Goal: Task Accomplishment & Management: Use online tool/utility

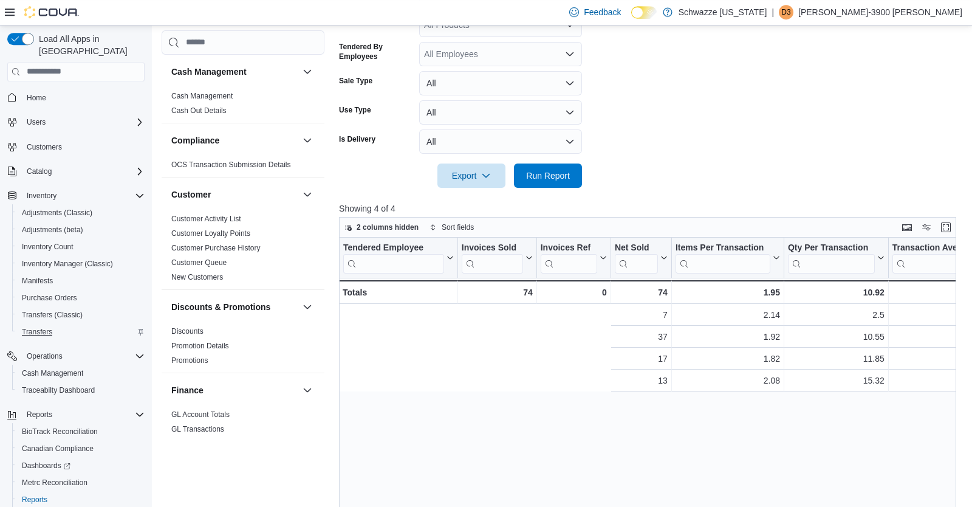
scroll to position [0, 417]
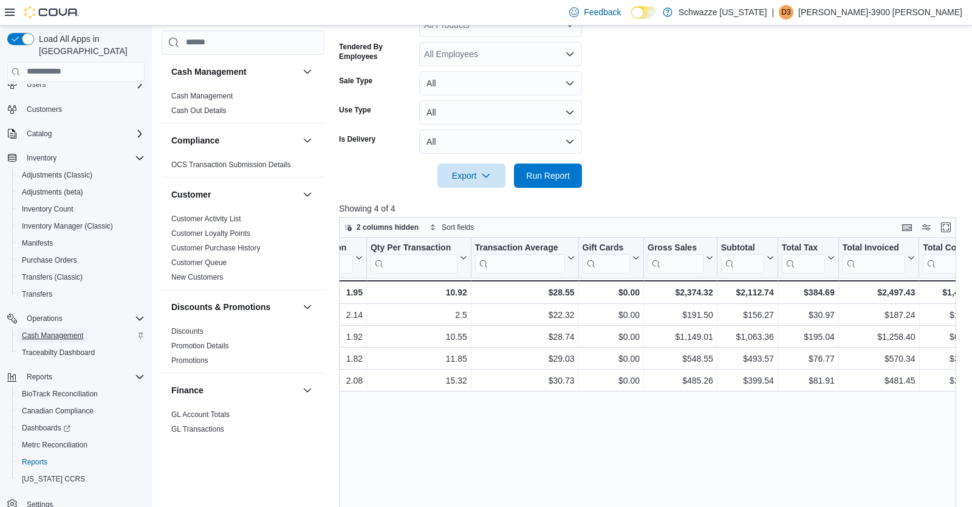
click at [47, 328] on span "Cash Management" at bounding box center [52, 335] width 61 height 15
